Goal: Transaction & Acquisition: Subscribe to service/newsletter

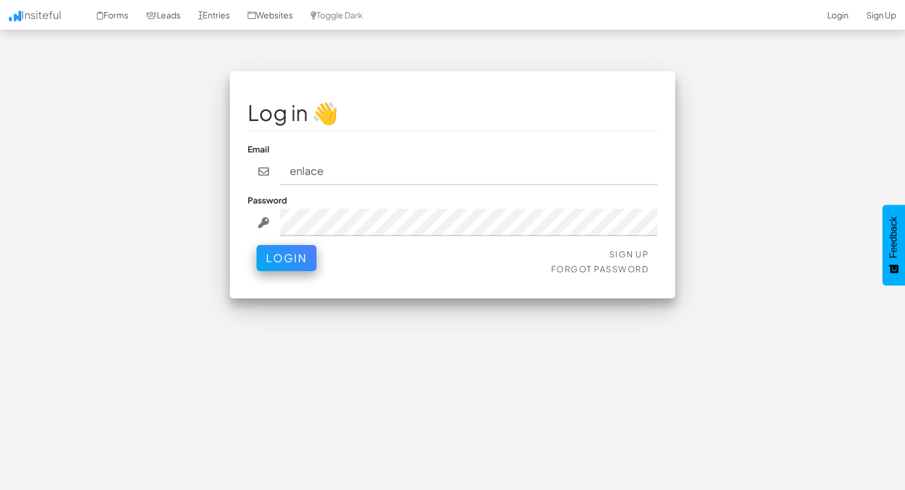
type input "enlacehomessl@gmail.com"
click at [387, 237] on fieldset "Log in 👋 Email enlacehomessl@gmail.com Password Sign Up Forgot Password Login" at bounding box center [453, 185] width 410 height 192
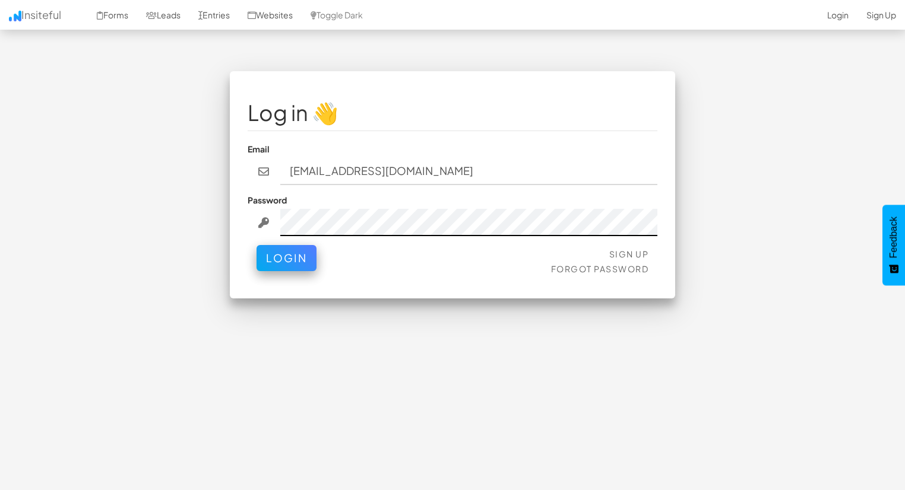
click at [256, 245] on button "Login" at bounding box center [286, 258] width 60 height 26
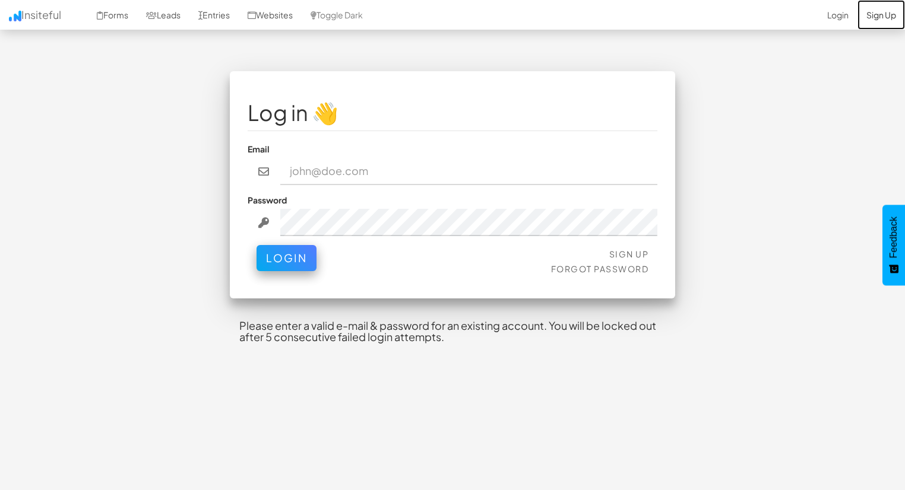
click at [884, 12] on link "Sign Up" at bounding box center [880, 15] width 47 height 30
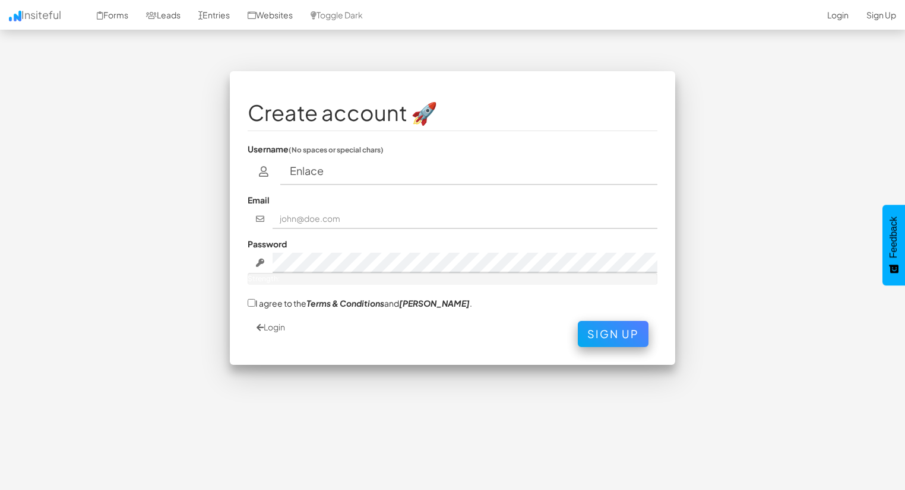
type input "EnlaceHomes"
click at [356, 220] on input "text" at bounding box center [464, 219] width 385 height 20
type input "enlacehomessl@gmail.com"
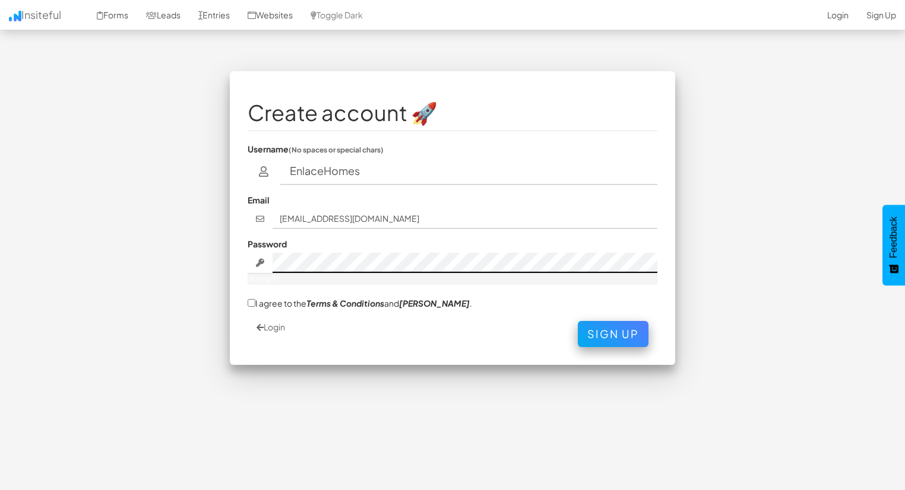
scroll to position [27, 0]
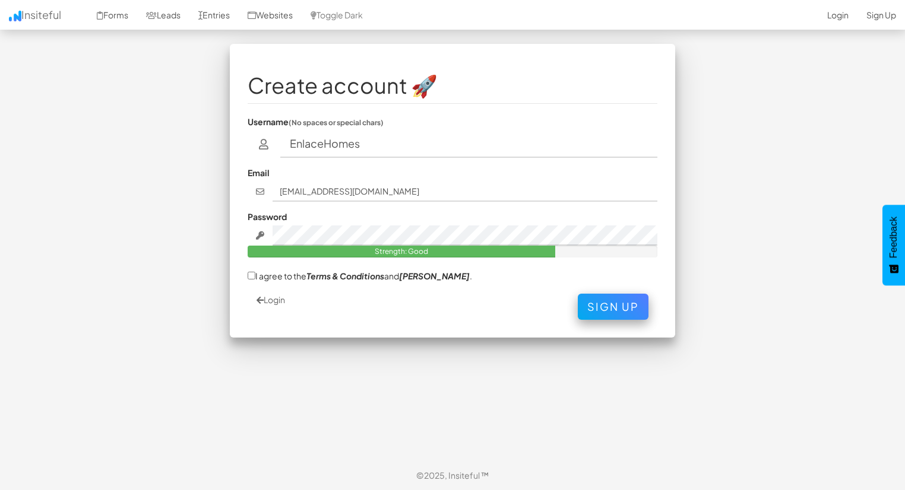
click at [256, 275] on label "I agree to the Terms & Conditions and EULA ." at bounding box center [360, 275] width 224 height 12
click at [255, 275] on input "I agree to the Terms & Conditions and EULA ." at bounding box center [252, 276] width 8 height 8
checkbox input "true"
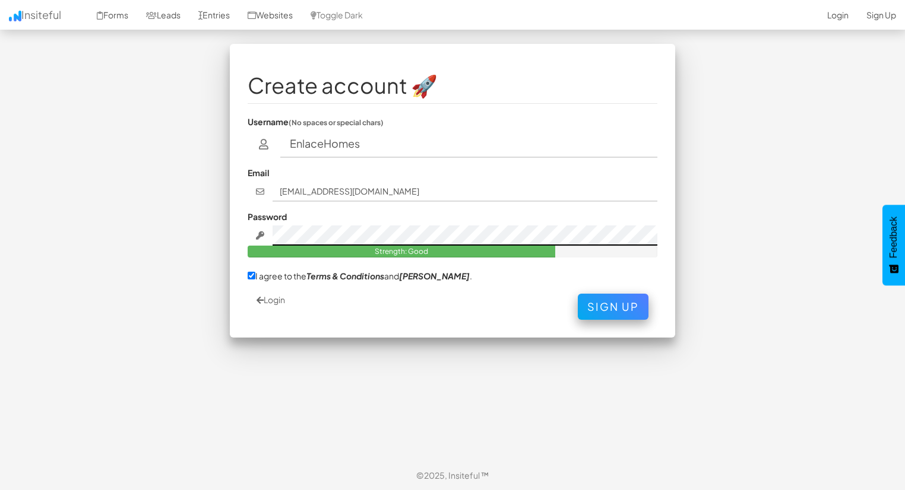
click at [578, 294] on button "Sign Up" at bounding box center [613, 307] width 71 height 26
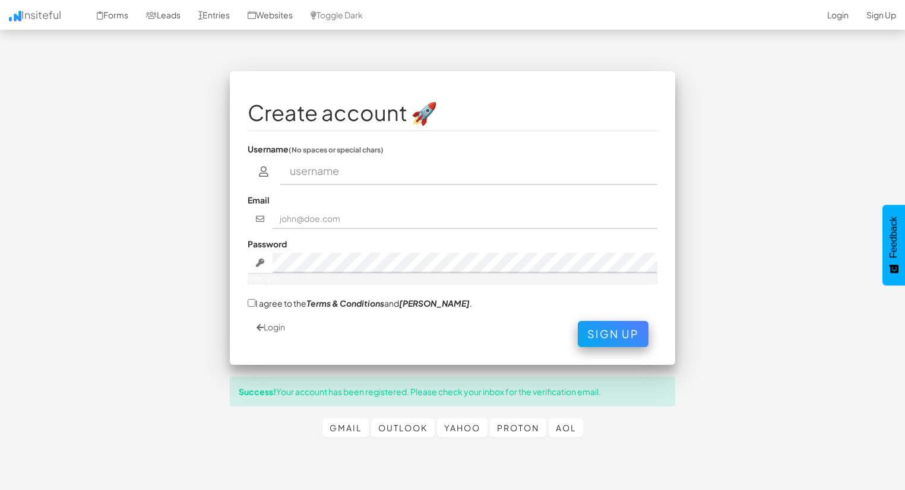
scroll to position [27, 0]
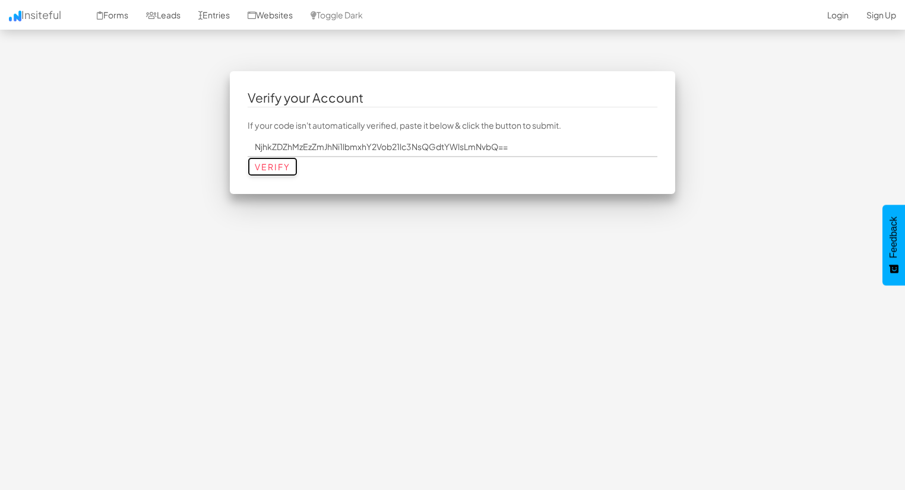
click at [294, 163] on input "Verify" at bounding box center [273, 166] width 50 height 19
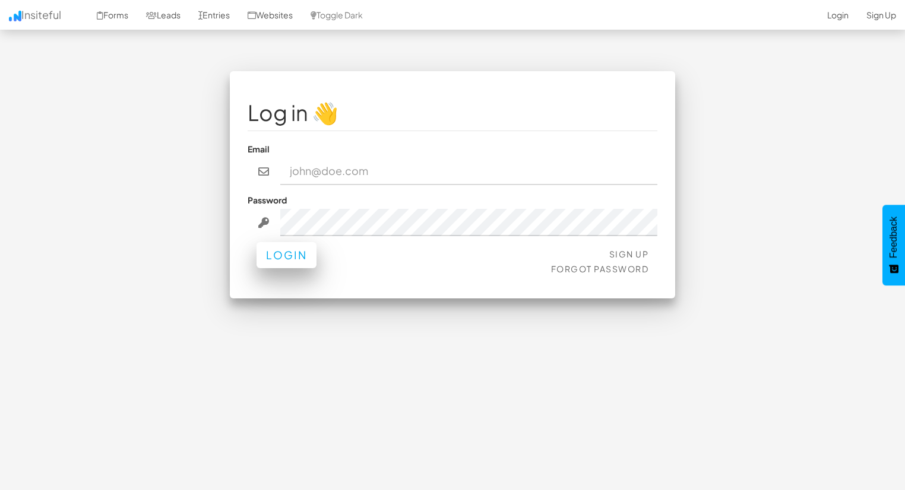
type input "enlacehomessl@gmail.com"
click at [303, 258] on button "Login" at bounding box center [286, 255] width 60 height 26
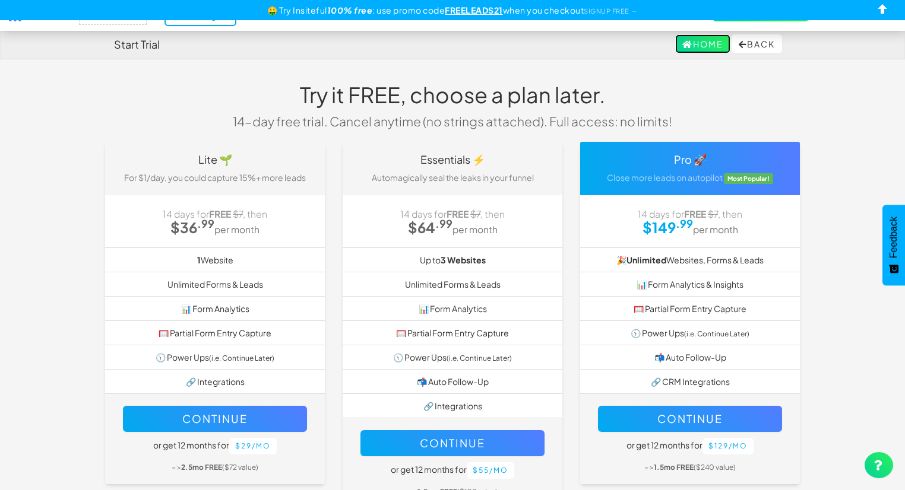
click at [693, 51] on link "Home" at bounding box center [702, 43] width 55 height 19
click at [757, 31] on div "Home Back" at bounding box center [452, 44] width 677 height 28
